Goal: Transaction & Acquisition: Purchase product/service

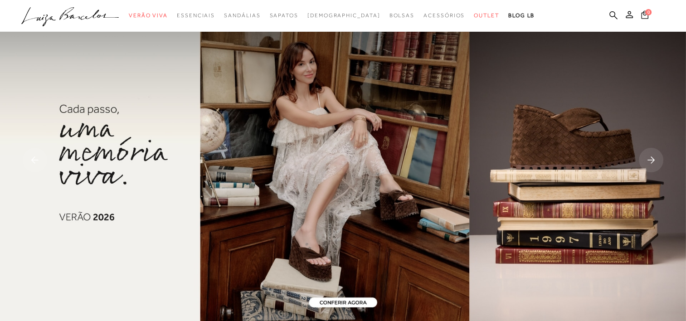
click at [618, 14] on ul ".a{fill-rule:evenodd;} Verão Viva Em alta Favoritos das Influenciadoras Apostas…" at bounding box center [335, 15] width 629 height 17
click at [616, 0] on div "categoryHeader .a{fill-rule:evenodd;} Verão Viva Em alta Charms Mules" at bounding box center [343, 0] width 686 height 0
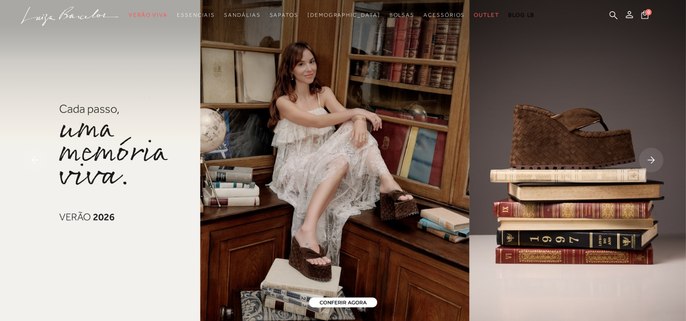
drag, startPoint x: 614, startPoint y: 15, endPoint x: 609, endPoint y: 16, distance: 5.6
click at [609, 16] on icon at bounding box center [613, 15] width 8 height 9
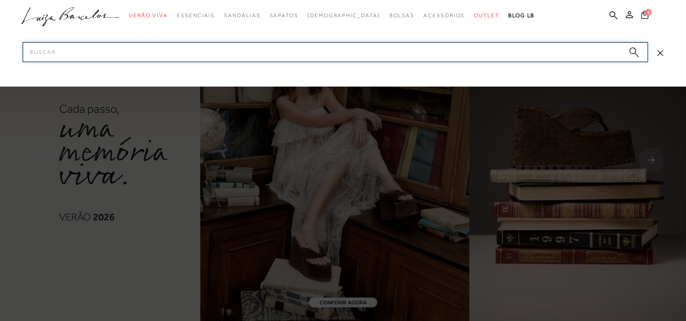
click at [570, 56] on input "Pesquisar" at bounding box center [335, 52] width 625 height 20
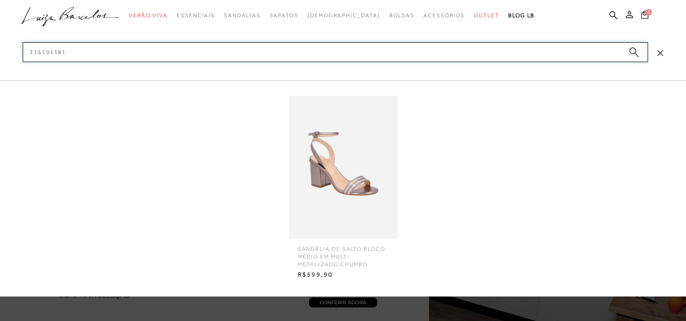
type input "116101181"
click at [357, 218] on img at bounding box center [343, 167] width 109 height 143
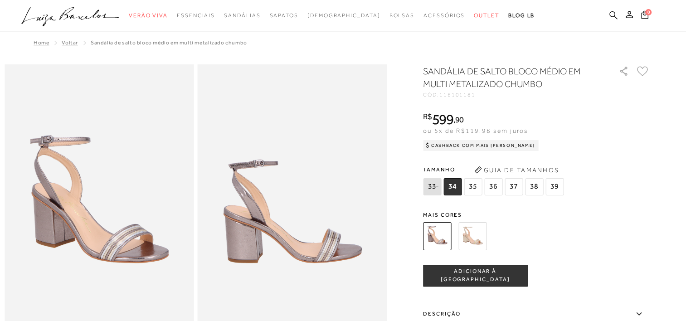
click at [613, 14] on icon at bounding box center [613, 15] width 8 height 9
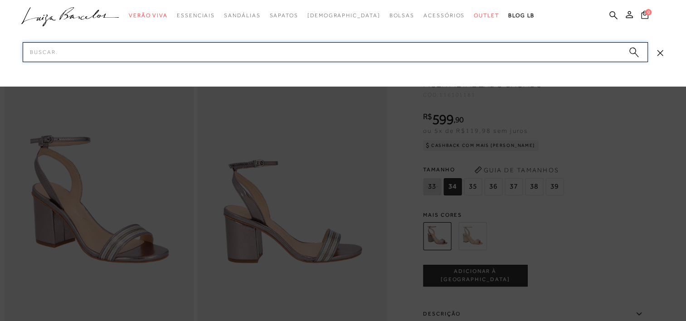
click at [575, 50] on input "Pesquisar" at bounding box center [335, 52] width 625 height 20
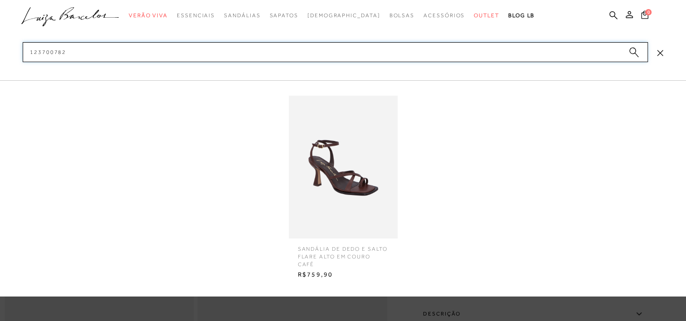
type input "123700782"
click at [347, 201] on img at bounding box center [343, 167] width 109 height 143
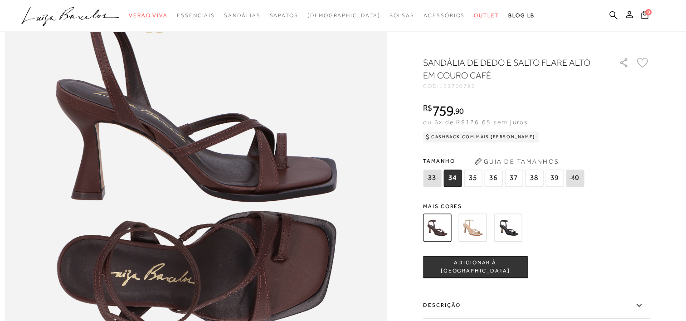
scroll to position [668, 0]
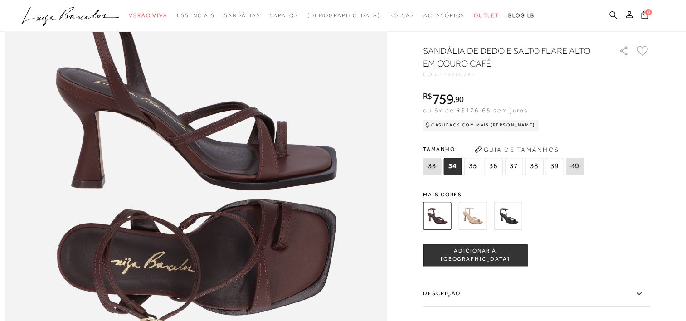
click at [613, 19] on icon at bounding box center [613, 15] width 8 height 9
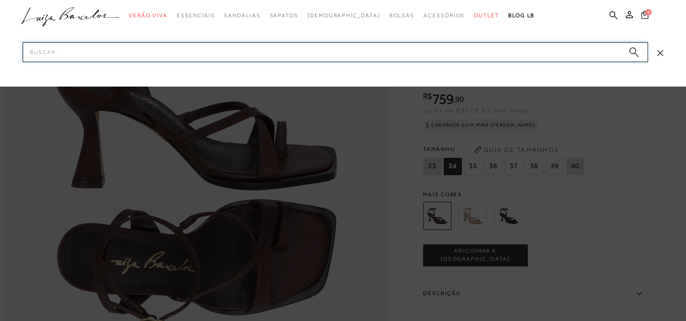
click at [579, 46] on input "Pesquisar" at bounding box center [335, 52] width 625 height 20
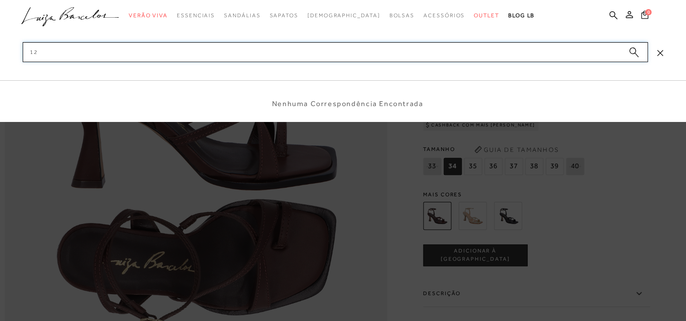
type input "1"
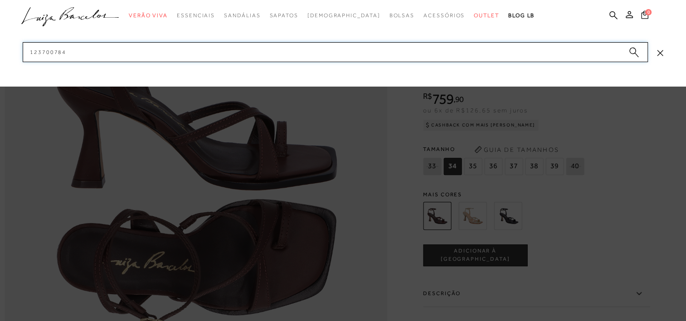
click at [471, 50] on input "123700784" at bounding box center [335, 52] width 625 height 20
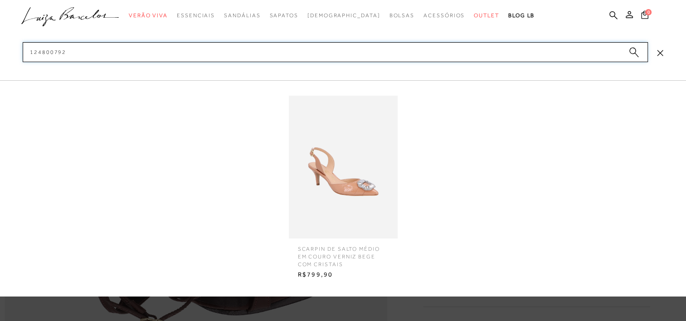
type input "124800792"
click at [365, 191] on img at bounding box center [343, 167] width 109 height 143
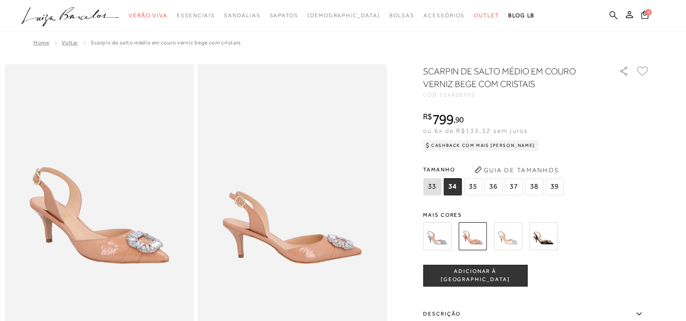
click at [610, 19] on link at bounding box center [613, 15] width 8 height 11
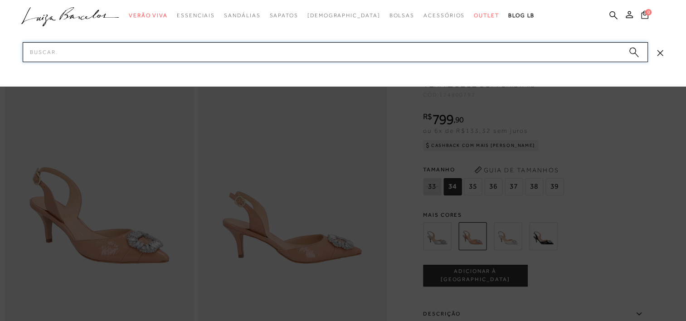
click at [601, 58] on input "Pesquisar" at bounding box center [335, 52] width 625 height 20
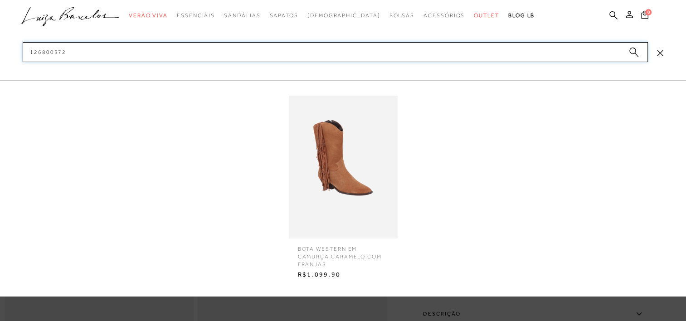
click at [210, 45] on input "126800372" at bounding box center [335, 52] width 625 height 20
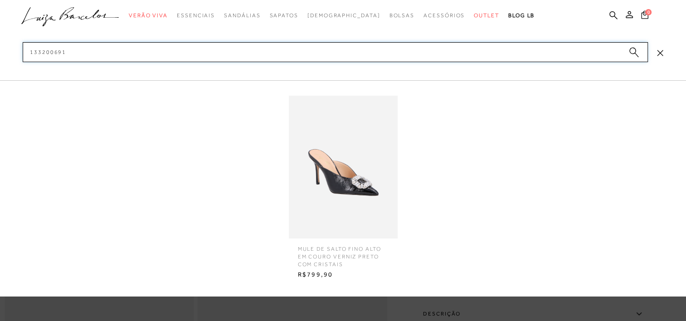
click at [352, 46] on input "133200691" at bounding box center [335, 52] width 625 height 20
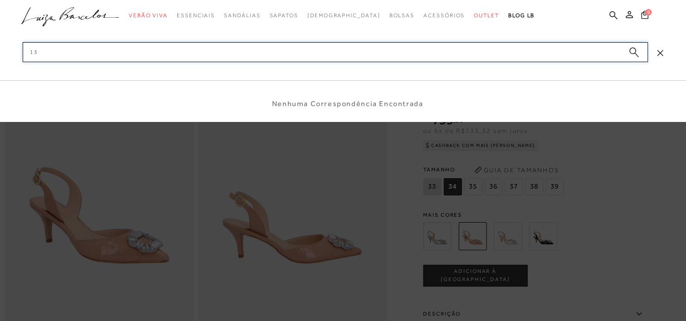
type input "1"
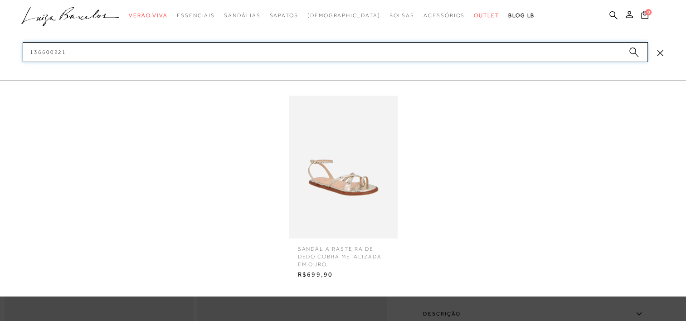
click at [150, 53] on input "136600221" at bounding box center [335, 52] width 625 height 20
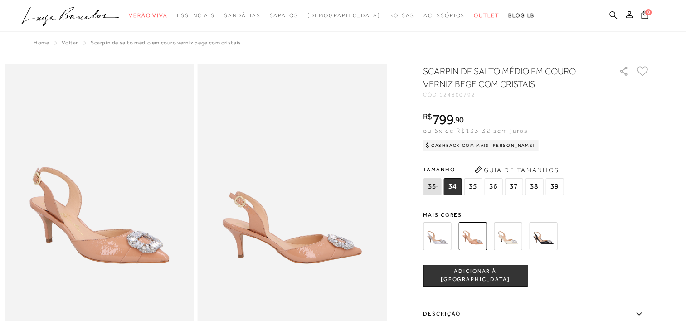
click at [613, 16] on icon at bounding box center [613, 15] width 8 height 8
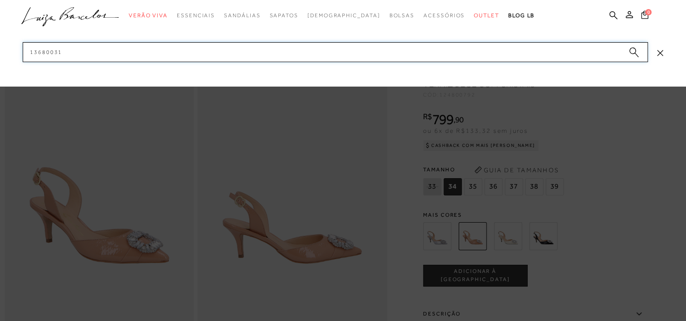
click at [516, 53] on input "13680031" at bounding box center [335, 52] width 625 height 20
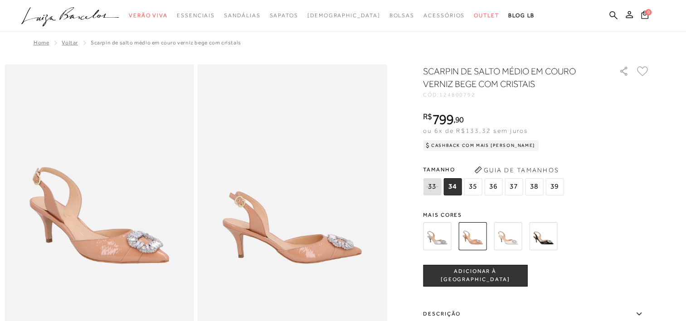
drag, startPoint x: 612, startPoint y: 12, endPoint x: 607, endPoint y: 12, distance: 5.0
click at [612, 12] on icon at bounding box center [613, 15] width 8 height 8
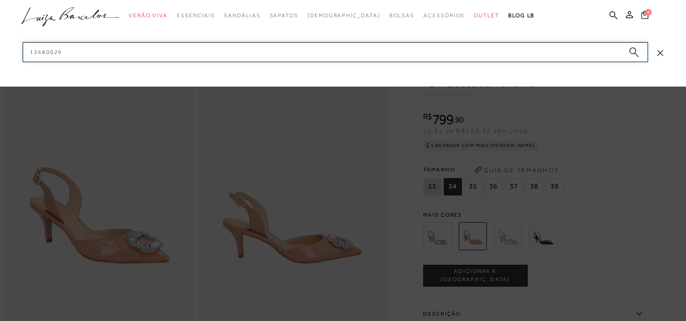
click at [504, 48] on input "13680029" at bounding box center [335, 52] width 625 height 20
click at [504, 49] on input "13680029" at bounding box center [335, 52] width 625 height 20
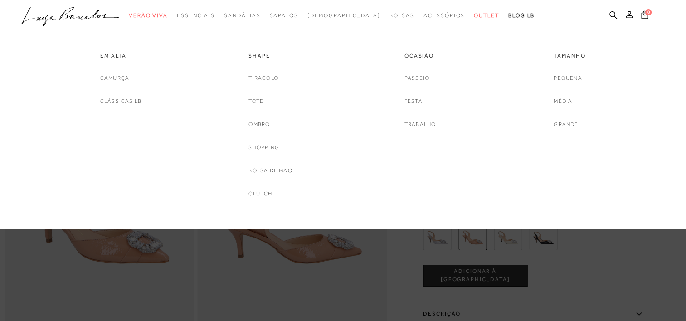
click at [382, 44] on div "Ocasião Passeio Festa Trabalho" at bounding box center [420, 84] width 136 height 91
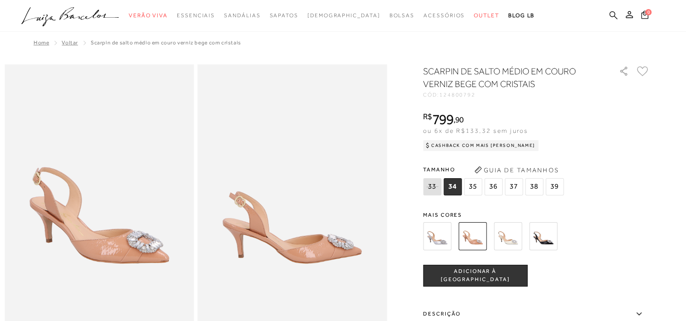
click at [614, 15] on icon at bounding box center [613, 15] width 8 height 8
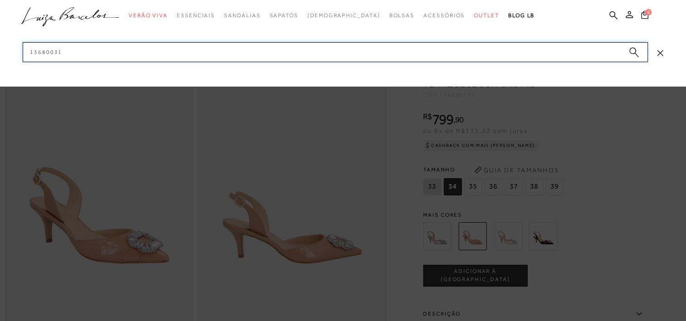
click at [524, 52] on input "13680031" at bounding box center [335, 52] width 625 height 20
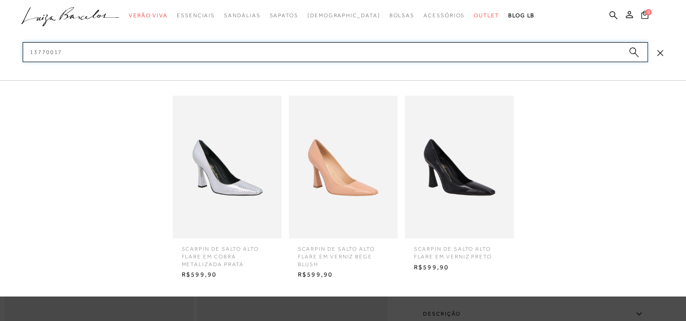
click at [558, 53] on input "13770017" at bounding box center [335, 52] width 625 height 20
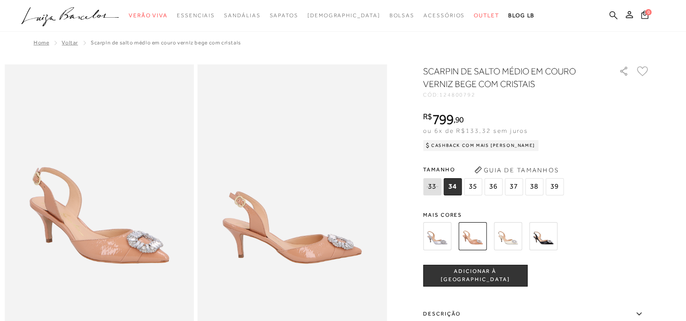
click at [609, 12] on icon at bounding box center [613, 15] width 8 height 8
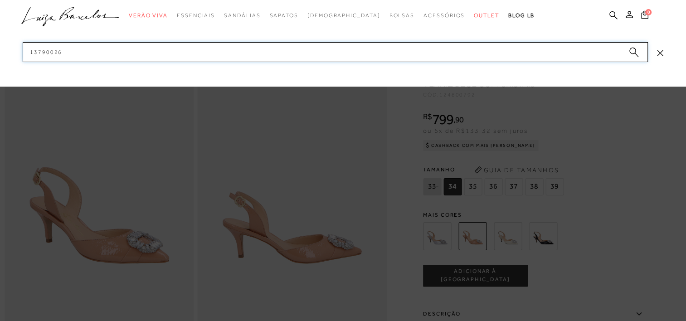
click at [584, 53] on input "13790026" at bounding box center [335, 52] width 625 height 20
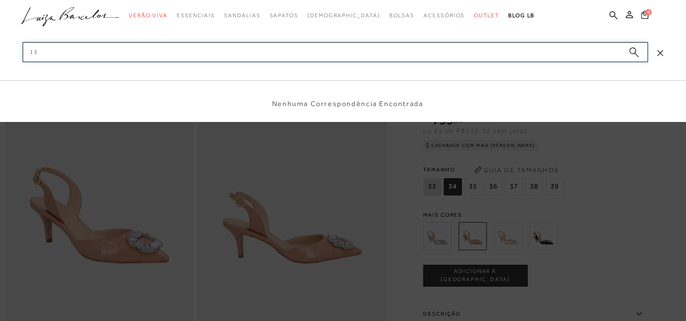
type input "1"
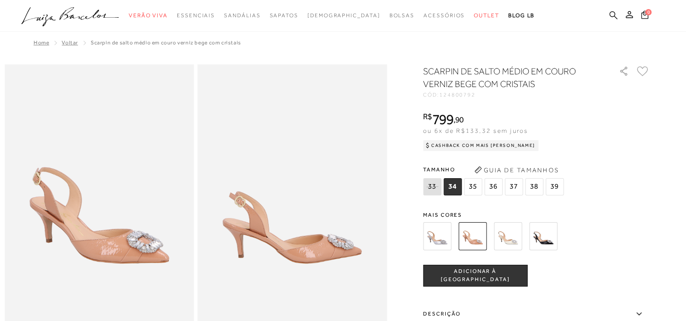
click at [609, 13] on icon at bounding box center [613, 15] width 8 height 8
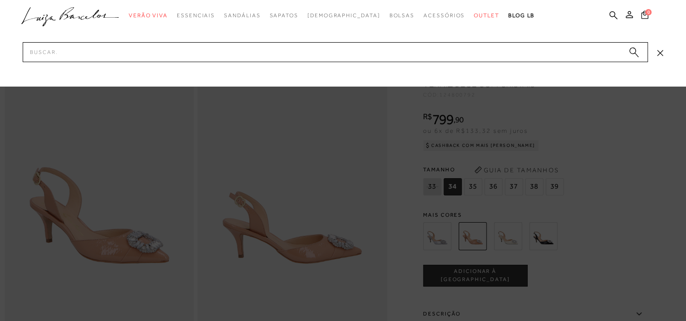
click at [507, 68] on div at bounding box center [343, 43] width 686 height 86
click at [507, 58] on input "Pesquisar" at bounding box center [335, 52] width 625 height 20
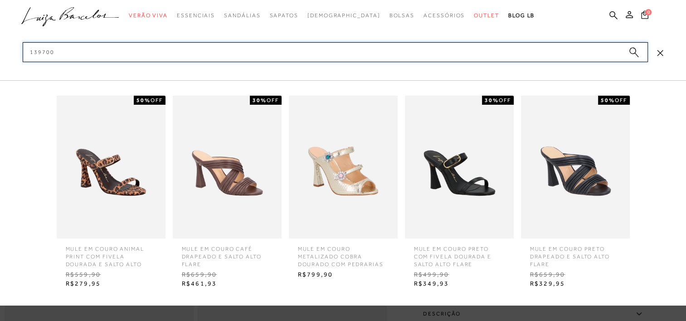
click at [523, 59] on input "139700" at bounding box center [335, 52] width 625 height 20
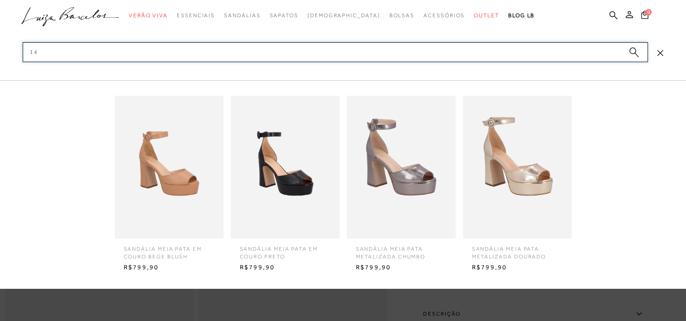
type input "1"
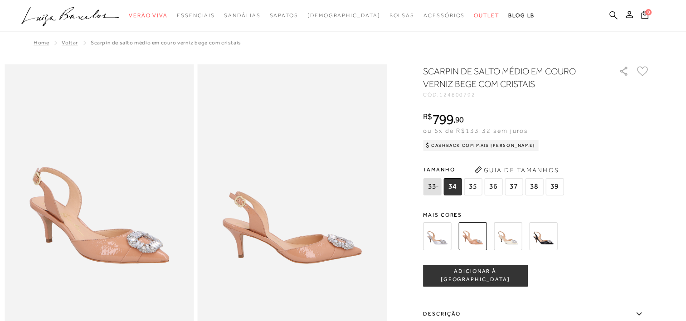
click at [614, 14] on icon at bounding box center [613, 15] width 8 height 8
click at [611, 17] on icon at bounding box center [613, 15] width 8 height 8
click at [613, 13] on icon at bounding box center [613, 15] width 8 height 9
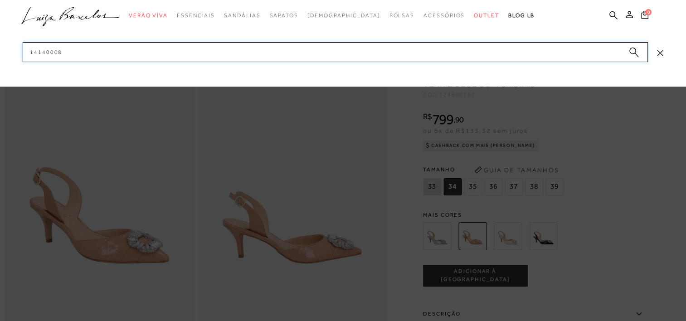
click at [599, 48] on input "14140008" at bounding box center [335, 52] width 625 height 20
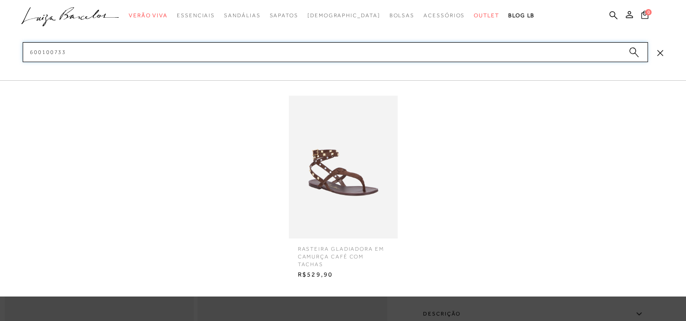
type input "600100733"
click at [35, 22] on icon ".a{fill-rule:evenodd;}" at bounding box center [70, 16] width 98 height 19
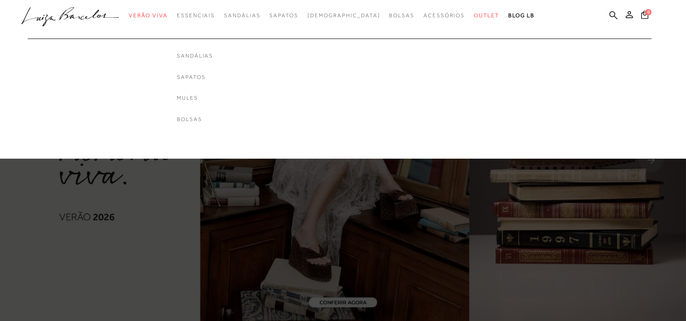
click at [215, 18] on span "Essenciais" at bounding box center [196, 15] width 38 height 6
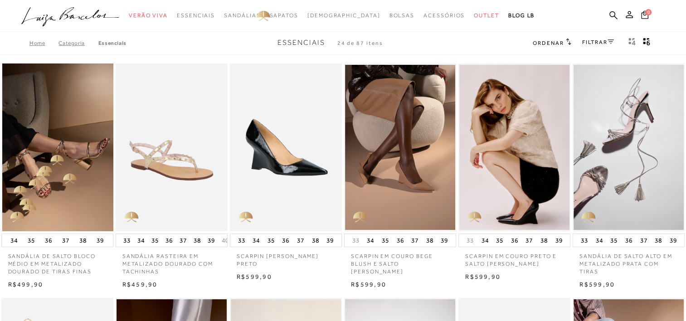
click at [54, 157] on img at bounding box center [57, 147] width 111 height 168
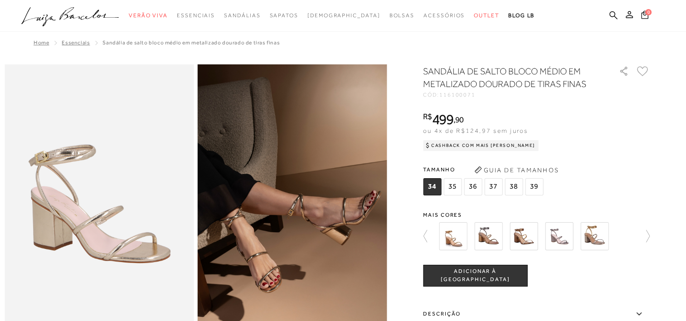
click at [567, 241] on img at bounding box center [559, 236] width 28 height 28
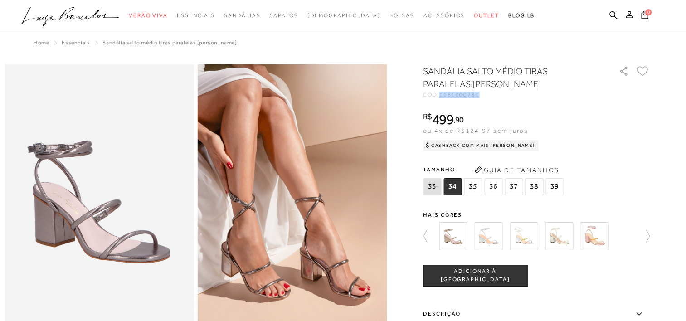
drag, startPoint x: 444, startPoint y: 96, endPoint x: 491, endPoint y: 98, distance: 47.2
click at [491, 98] on div "Sandália salto médio tiras paralelas rolotê chumbo CÓD: 1161000781 × É necessár…" at bounding box center [536, 266] width 227 height 403
copy span "1161000781"
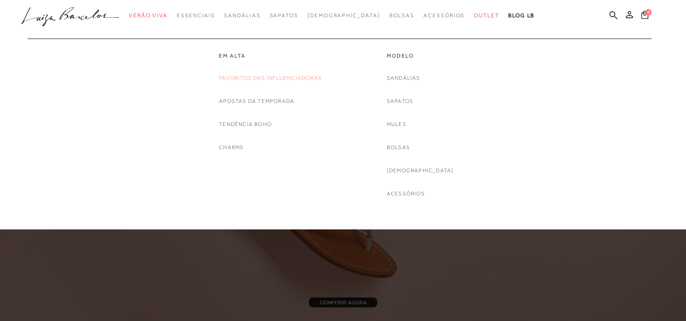
click at [254, 81] on link "Favoritos das Influenciadoras" at bounding box center [270, 78] width 103 height 10
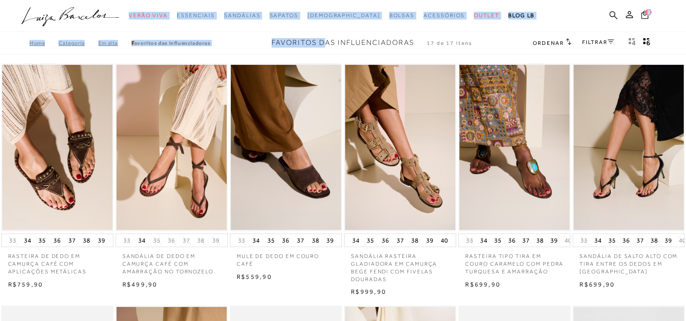
drag, startPoint x: 61, startPoint y: 154, endPoint x: 325, endPoint y: 32, distance: 291.5
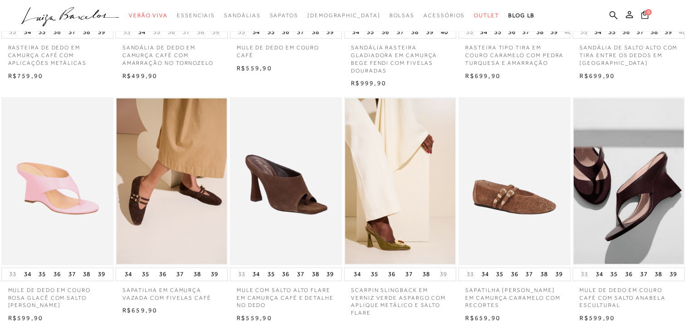
scroll to position [217, 0]
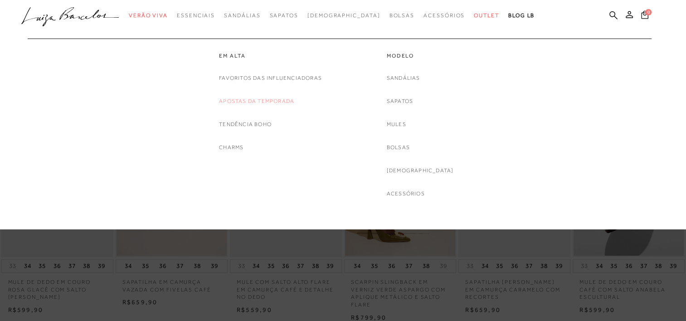
click at [264, 101] on link "Apostas da Temporada" at bounding box center [256, 102] width 75 height 10
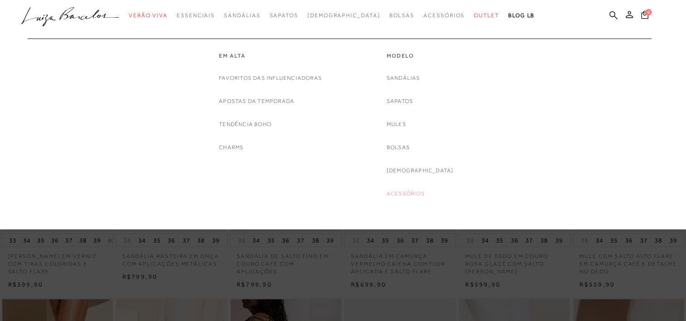
click at [418, 190] on link "Acessórios" at bounding box center [405, 194] width 38 height 10
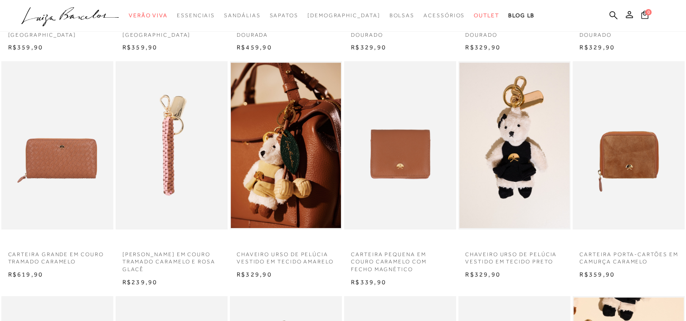
scroll to position [478, 0]
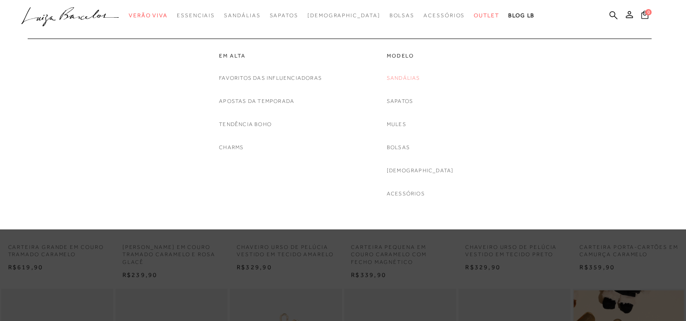
click at [411, 75] on link "Sandálias" at bounding box center [403, 78] width 34 height 10
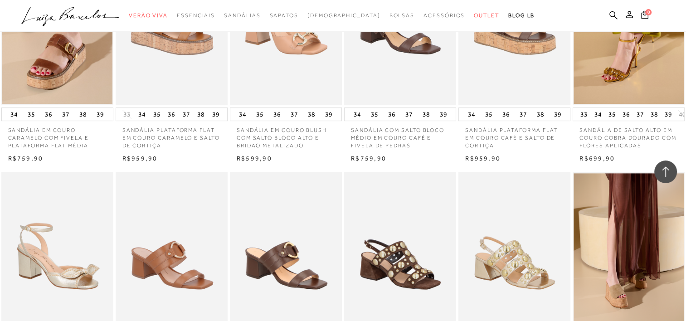
scroll to position [689, 0]
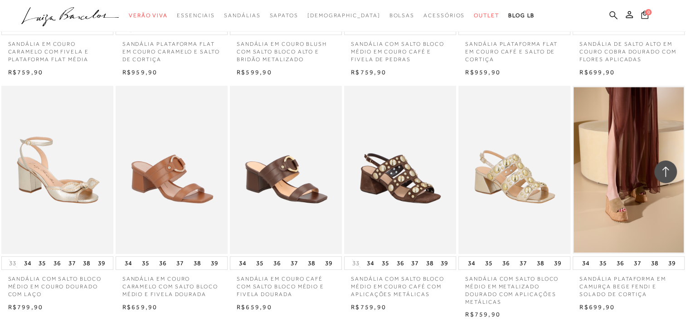
click at [613, 14] on icon at bounding box center [613, 15] width 8 height 9
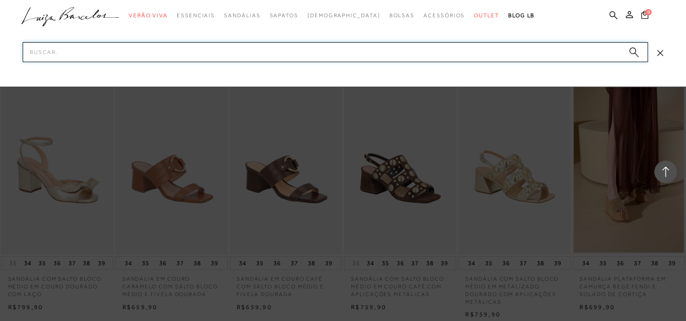
click at [587, 58] on input "Pesquisar" at bounding box center [335, 52] width 625 height 20
click at [525, 56] on input "Pesquisar" at bounding box center [335, 52] width 625 height 20
paste input "13180040"
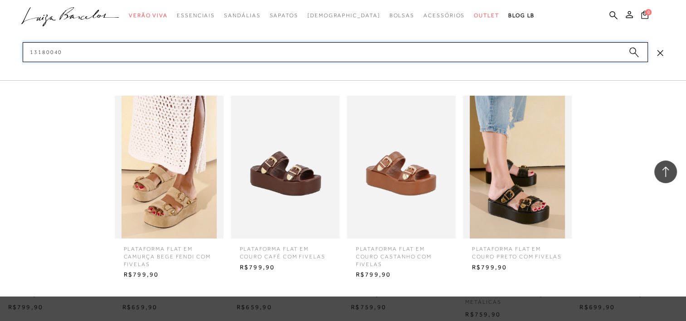
type input "13180040"
click at [636, 56] on icon "submit" at bounding box center [633, 52] width 10 height 10
